Goal: Transaction & Acquisition: Subscribe to service/newsletter

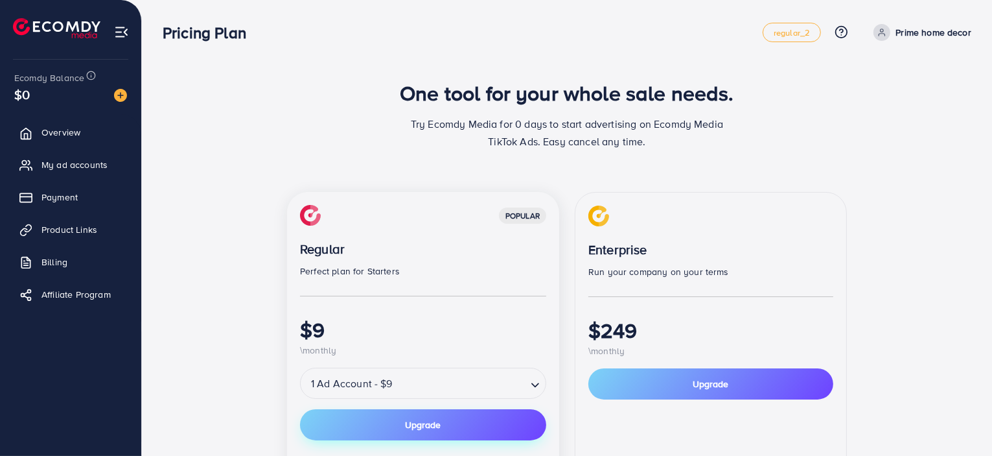
click at [449, 423] on button "Upgrade" at bounding box center [423, 424] width 246 height 31
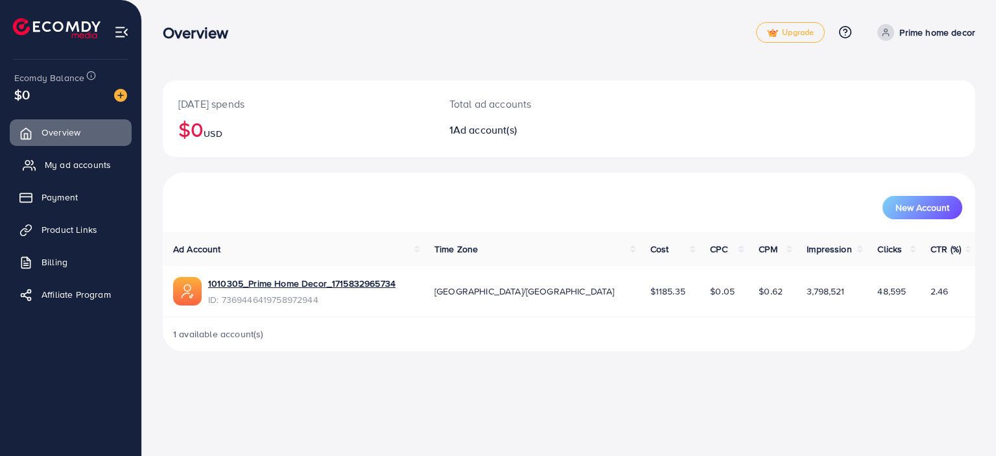
click at [84, 169] on span "My ad accounts" at bounding box center [78, 164] width 66 height 13
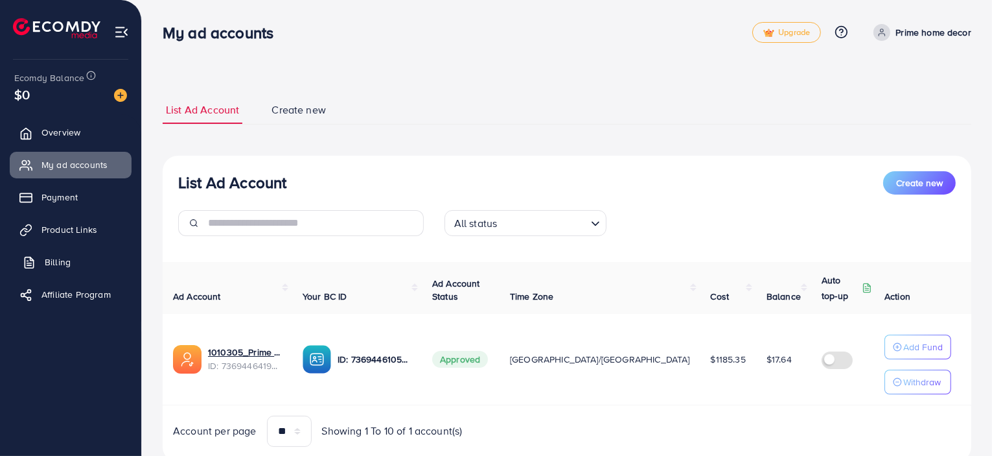
click at [62, 261] on span "Billing" at bounding box center [58, 261] width 26 height 13
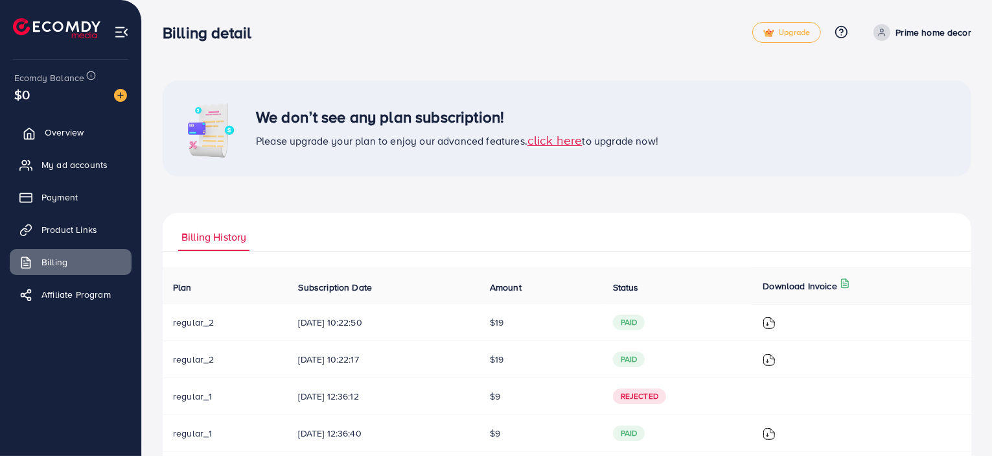
click at [70, 134] on span "Overview" at bounding box center [64, 132] width 39 height 13
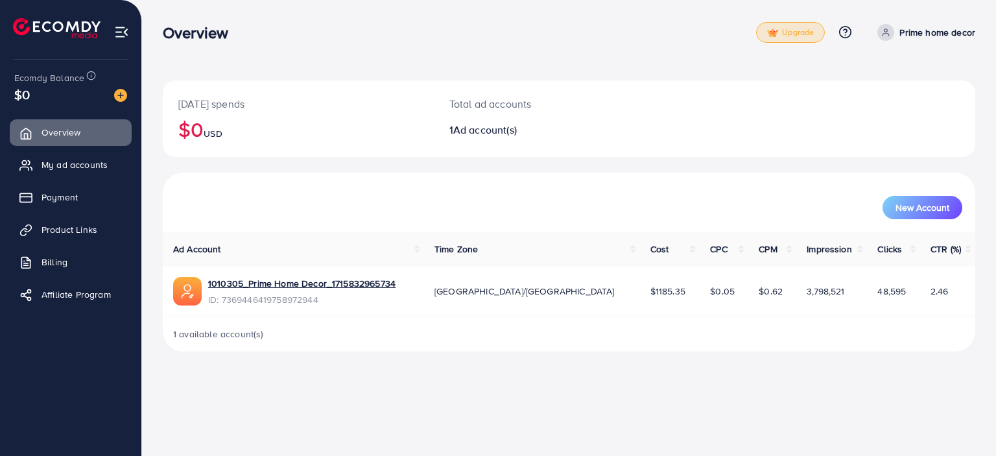
click at [780, 29] on span "Upgrade" at bounding box center [790, 33] width 47 height 10
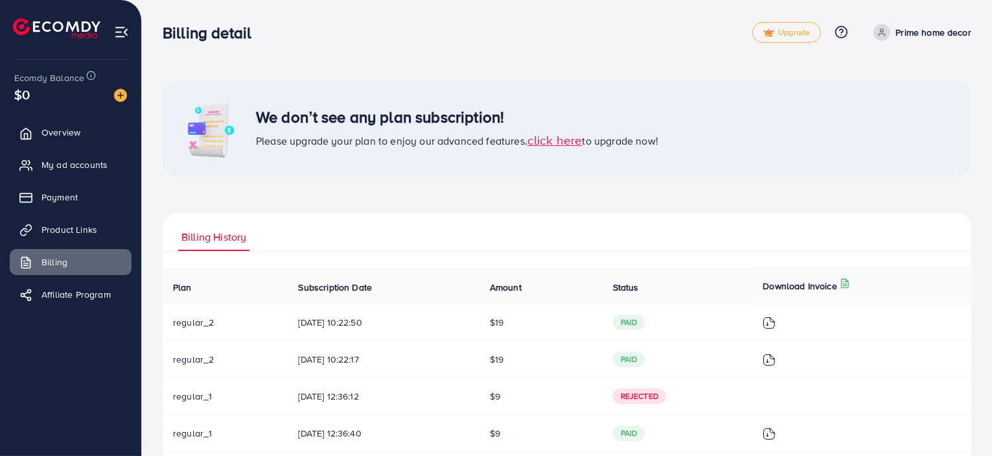
click at [562, 135] on span "click here" at bounding box center [555, 139] width 55 height 17
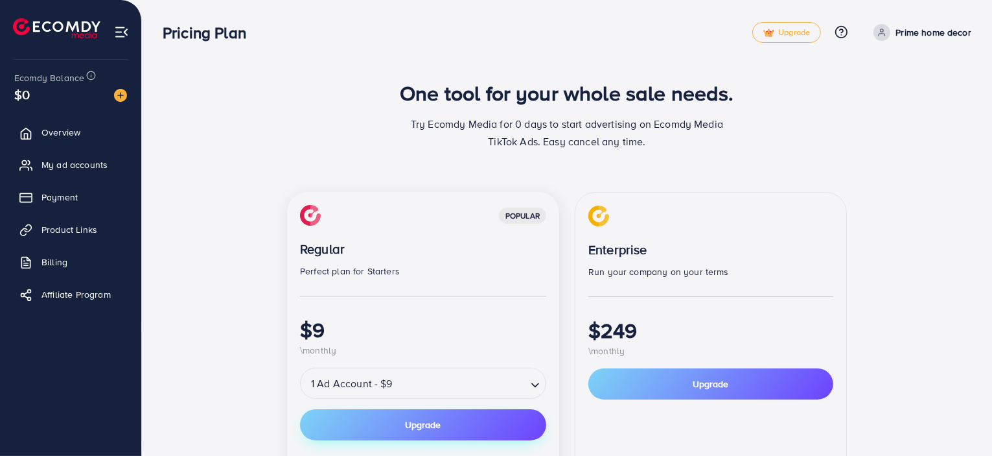
click at [412, 420] on span "Upgrade" at bounding box center [424, 424] width 36 height 9
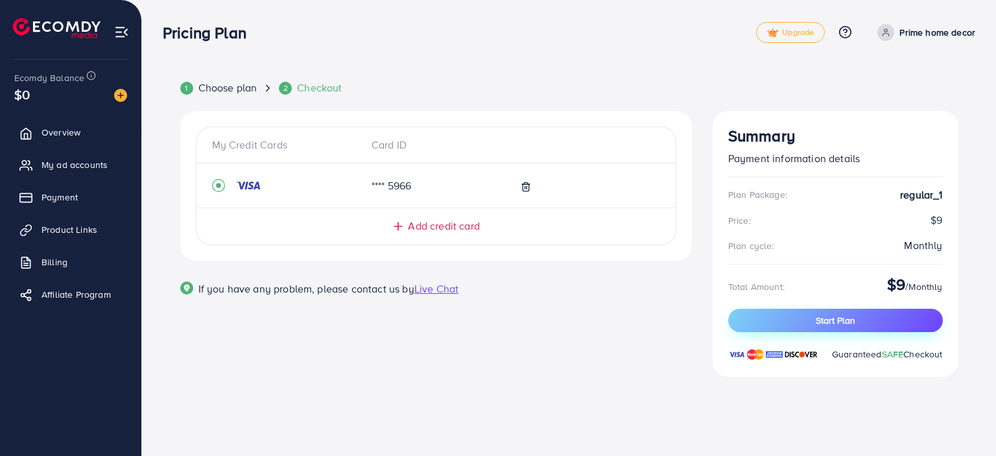
click at [845, 322] on span "Start Plan" at bounding box center [835, 320] width 40 height 13
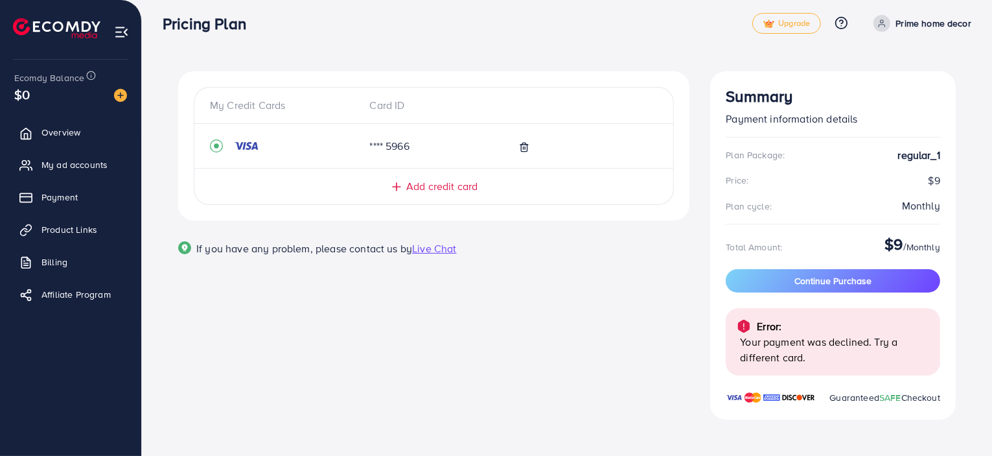
scroll to position [8, 0]
click at [67, 122] on link "Overview" at bounding box center [71, 132] width 122 height 26
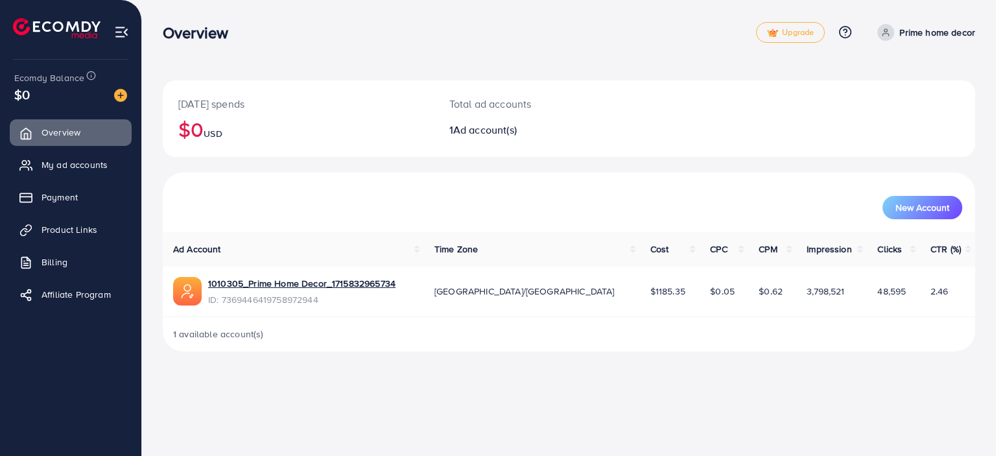
click at [909, 36] on p "Prime home decor" at bounding box center [937, 33] width 76 height 16
click at [100, 162] on span "My ad accounts" at bounding box center [74, 164] width 66 height 13
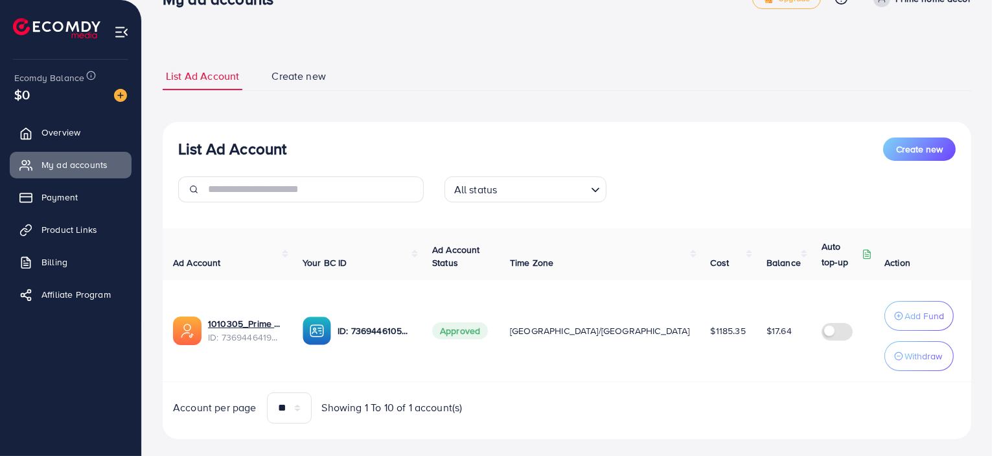
scroll to position [52, 0]
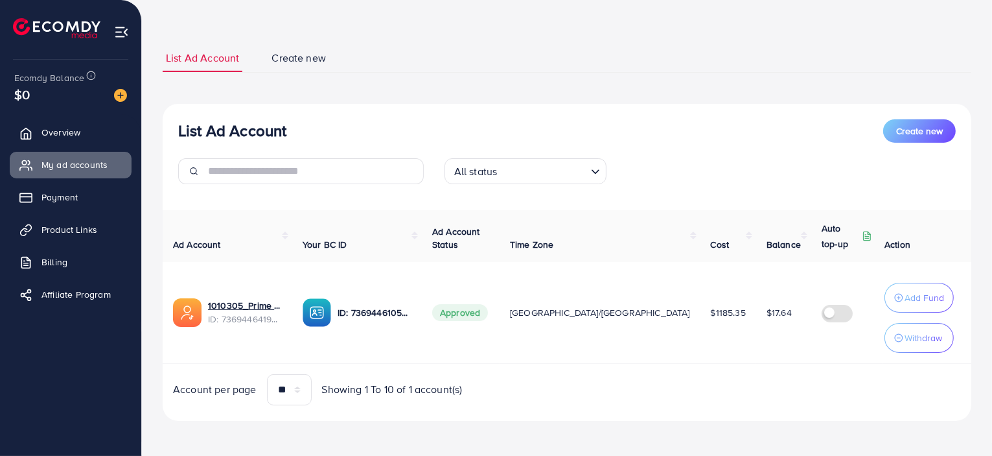
click at [290, 73] on div "List Ad Account Create new List Ad Account Create new All status Loading... Ad …" at bounding box center [567, 232] width 809 height 377
click at [71, 135] on span "Overview" at bounding box center [64, 132] width 39 height 13
